Goal: Transaction & Acquisition: Purchase product/service

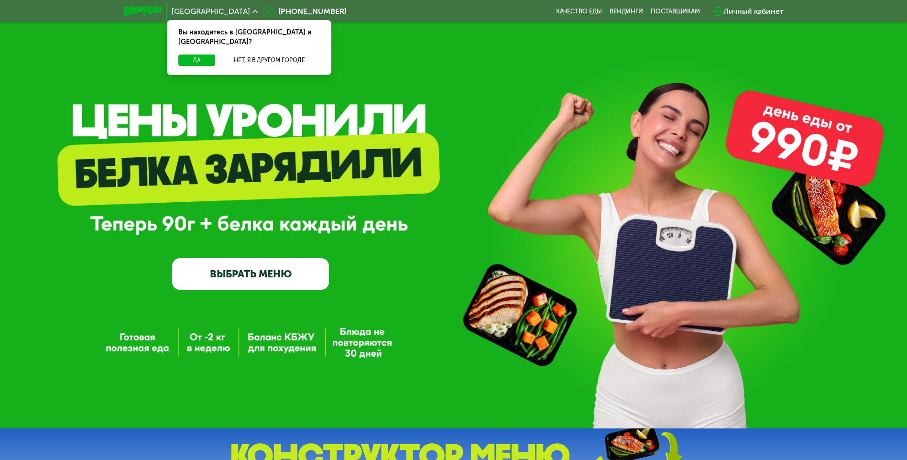
click at [252, 272] on link "ВЫБРАТЬ МЕНЮ" at bounding box center [250, 274] width 157 height 32
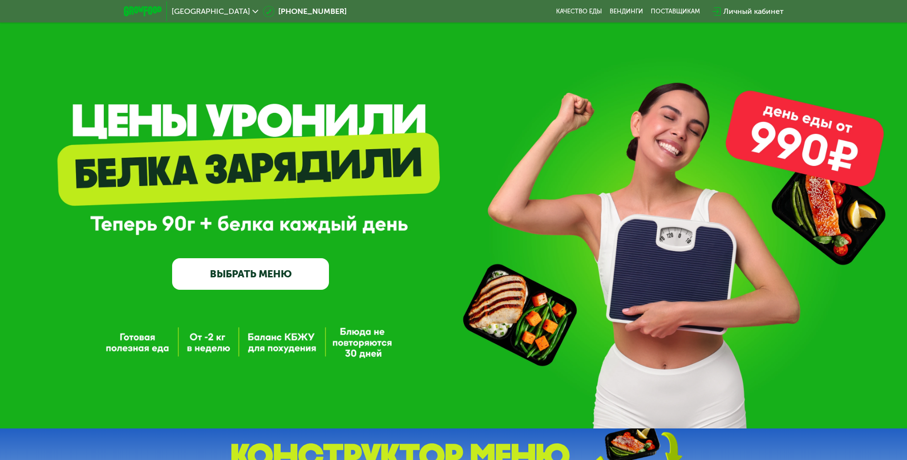
click at [230, 270] on link "ВЫБРАТЬ МЕНЮ" at bounding box center [250, 274] width 157 height 32
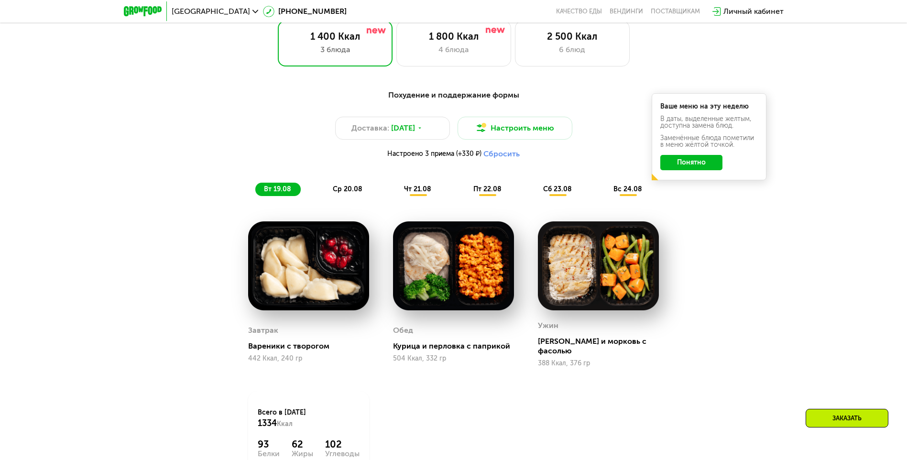
scroll to position [562, 0]
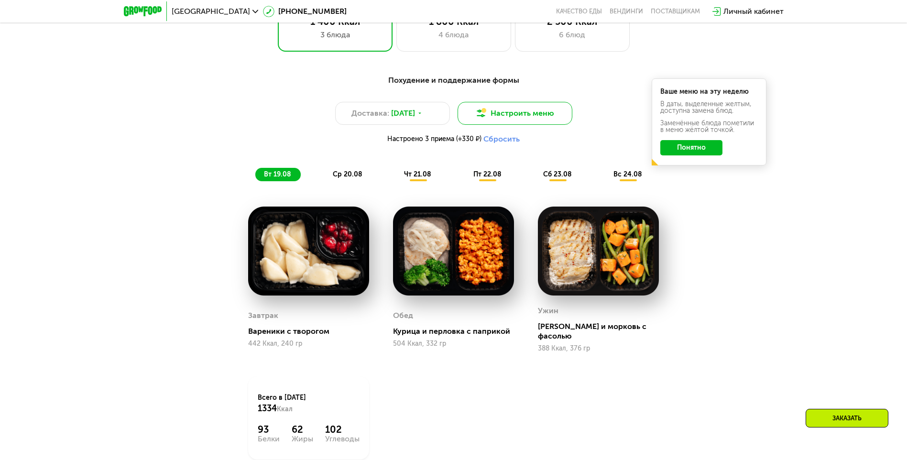
click at [530, 111] on button "Настроить меню" at bounding box center [515, 113] width 115 height 23
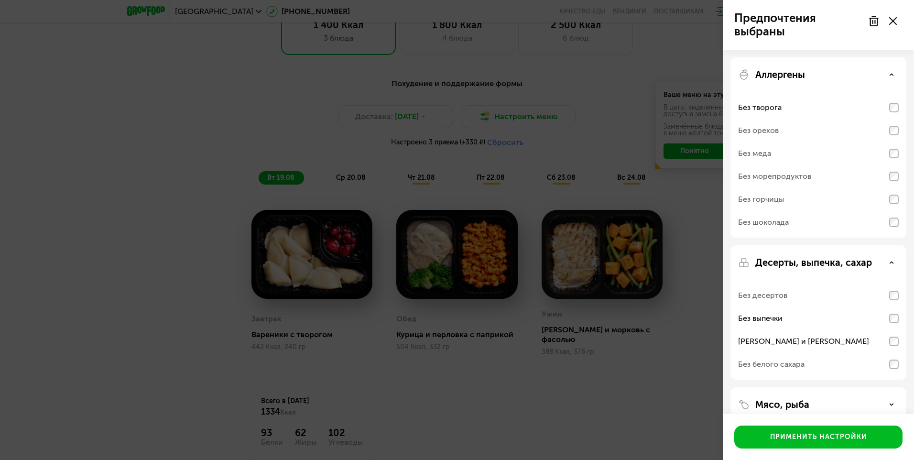
click at [892, 19] on icon at bounding box center [894, 21] width 8 height 8
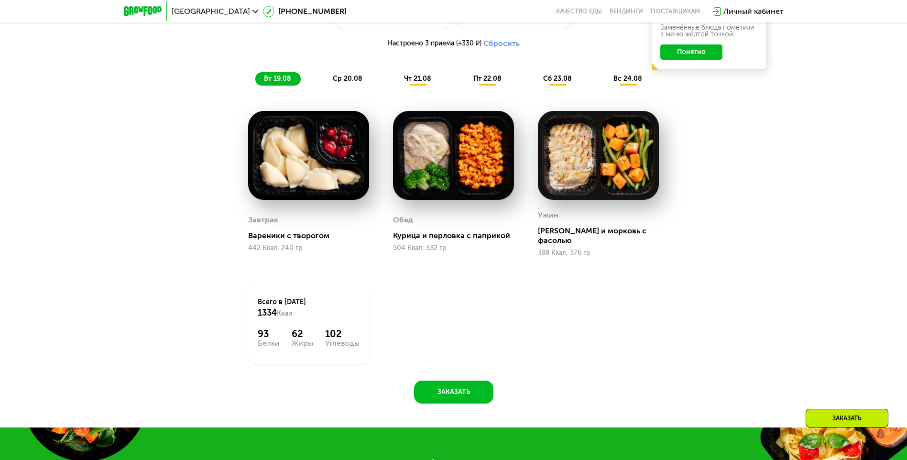
scroll to position [515, 0]
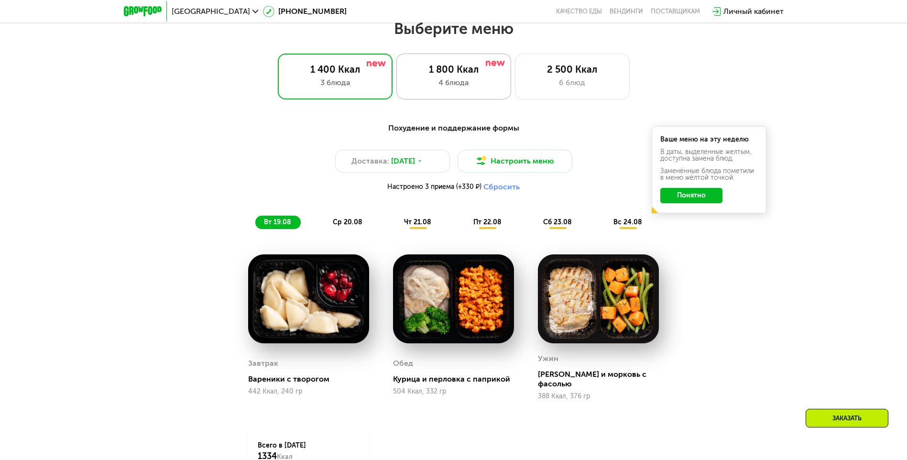
click at [462, 75] on div "1 800 Ккал" at bounding box center [454, 69] width 95 height 11
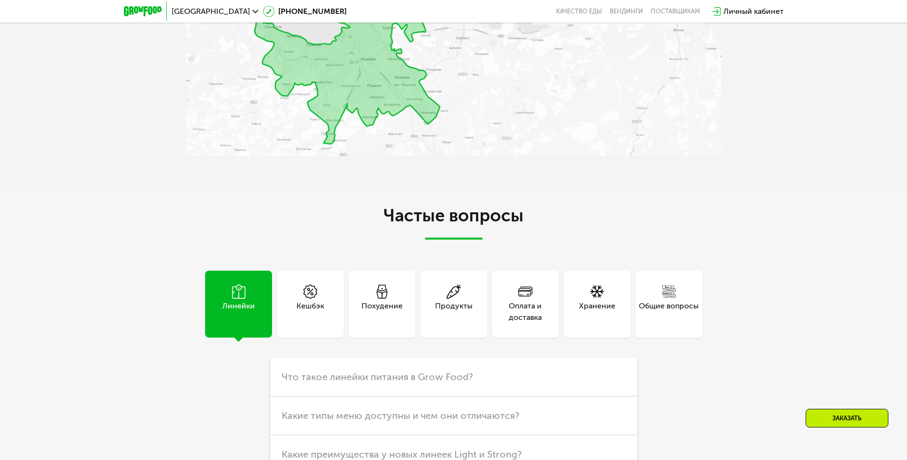
scroll to position [2571, 0]
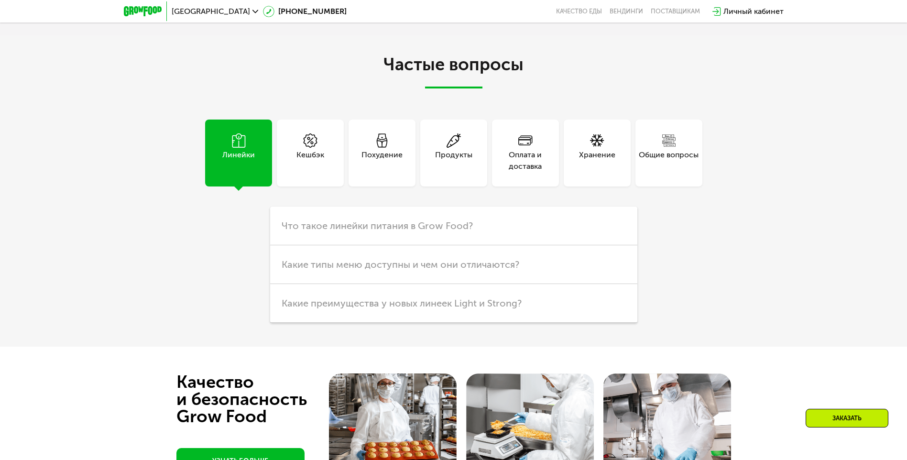
click at [453, 149] on div "Продукты" at bounding box center [453, 160] width 37 height 23
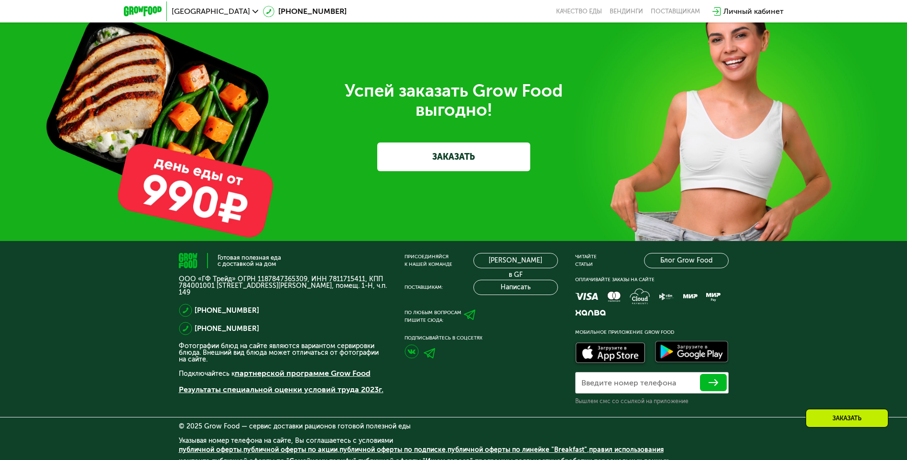
scroll to position [3022, 0]
